Goal: Navigation & Orientation: Find specific page/section

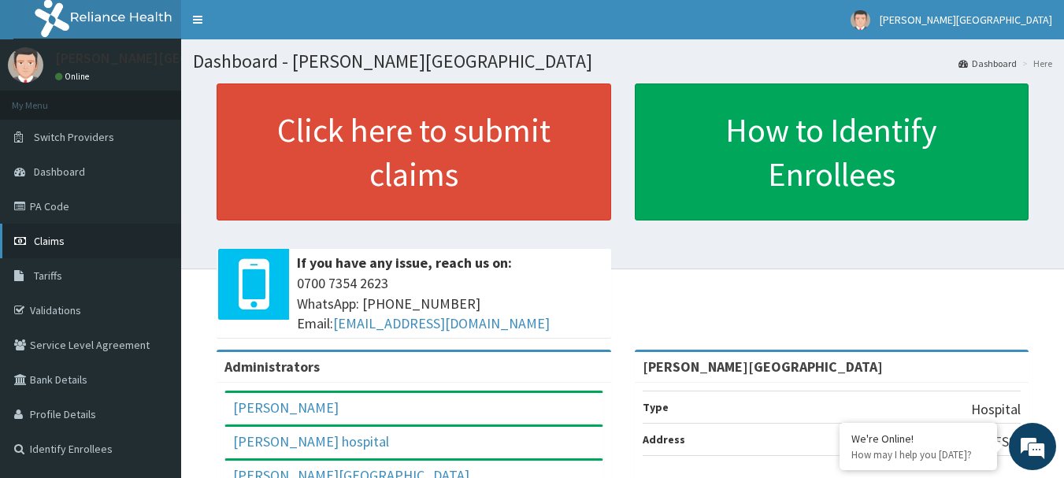
click at [113, 248] on link "Claims" at bounding box center [90, 241] width 181 height 35
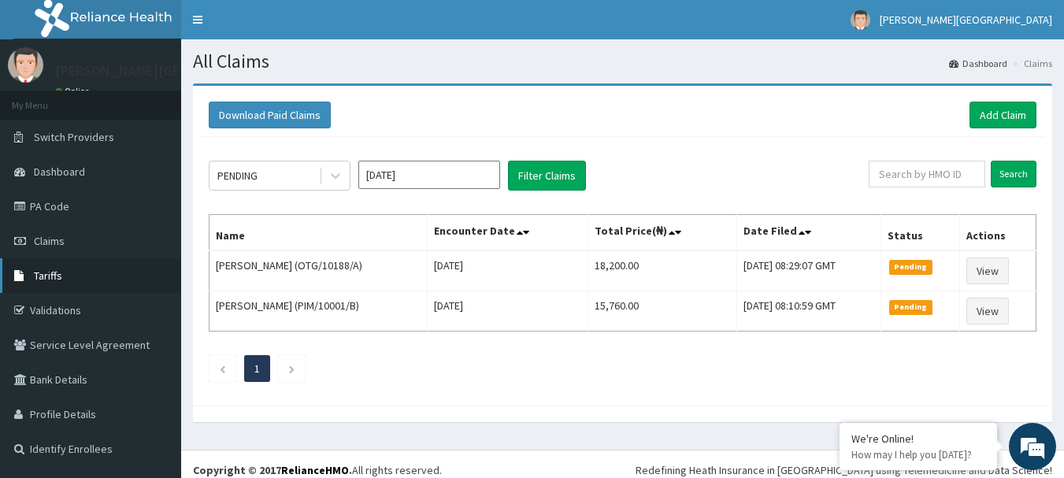
click at [109, 269] on link "Tariffs" at bounding box center [90, 275] width 181 height 35
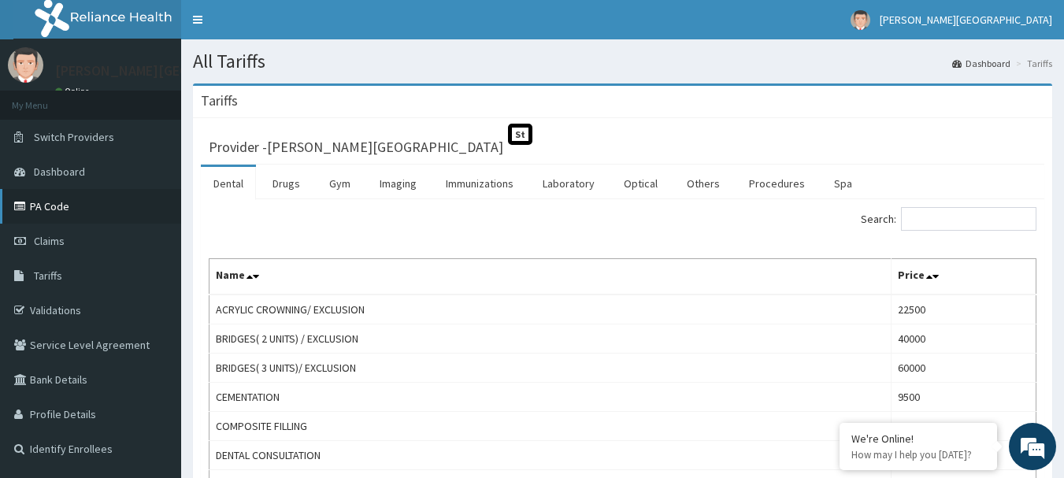
click at [146, 198] on link "PA Code" at bounding box center [90, 206] width 181 height 35
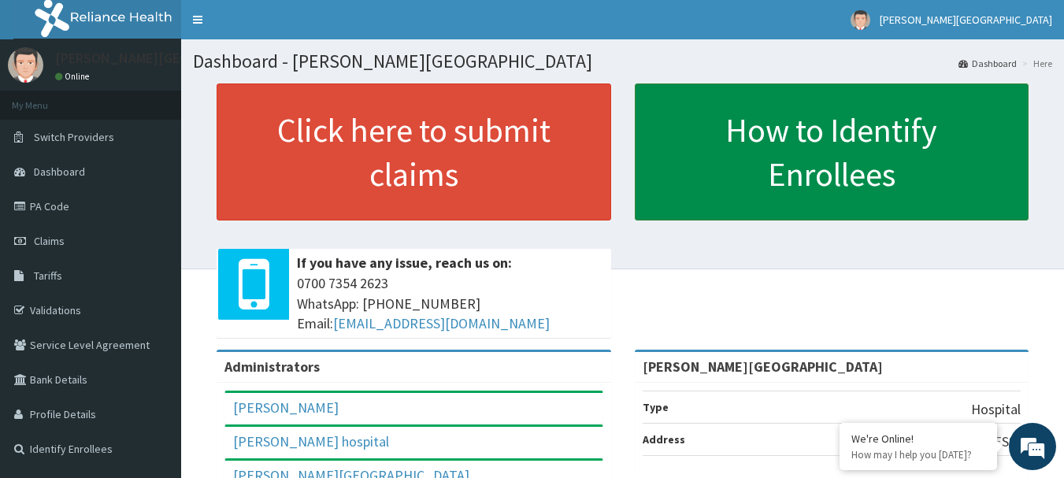
click at [810, 130] on link "How to Identify Enrollees" at bounding box center [832, 151] width 394 height 137
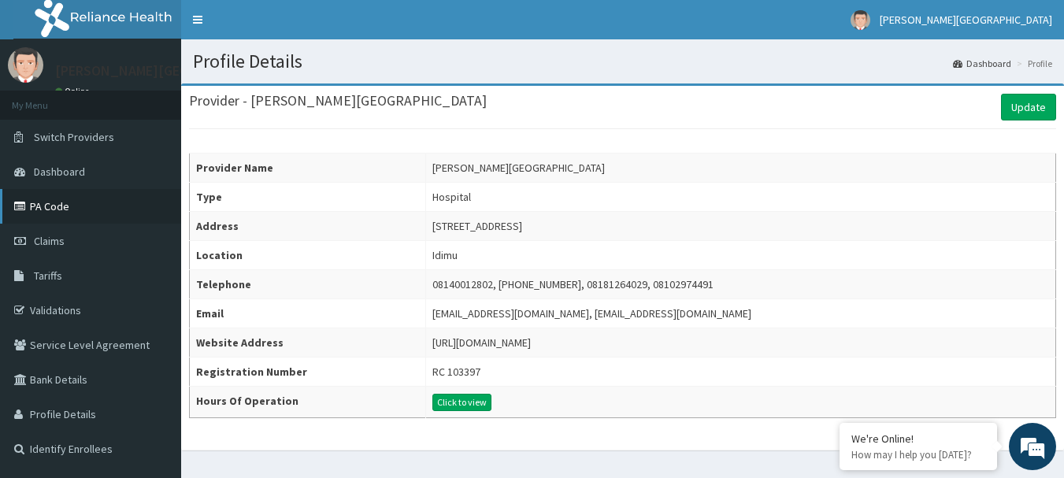
click at [72, 212] on link "PA Code" at bounding box center [90, 206] width 181 height 35
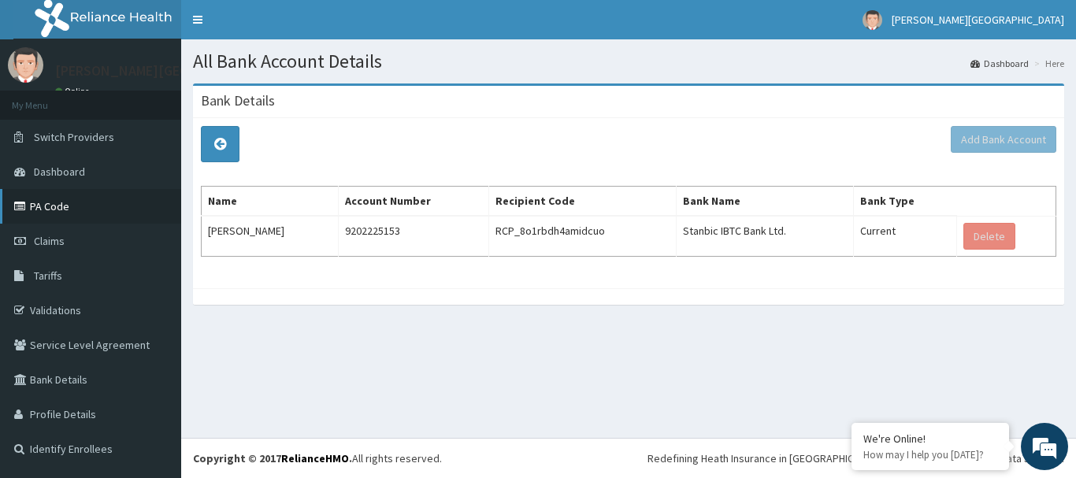
click at [113, 195] on link "PA Code" at bounding box center [90, 206] width 181 height 35
